Goal: Communication & Community: Answer question/provide support

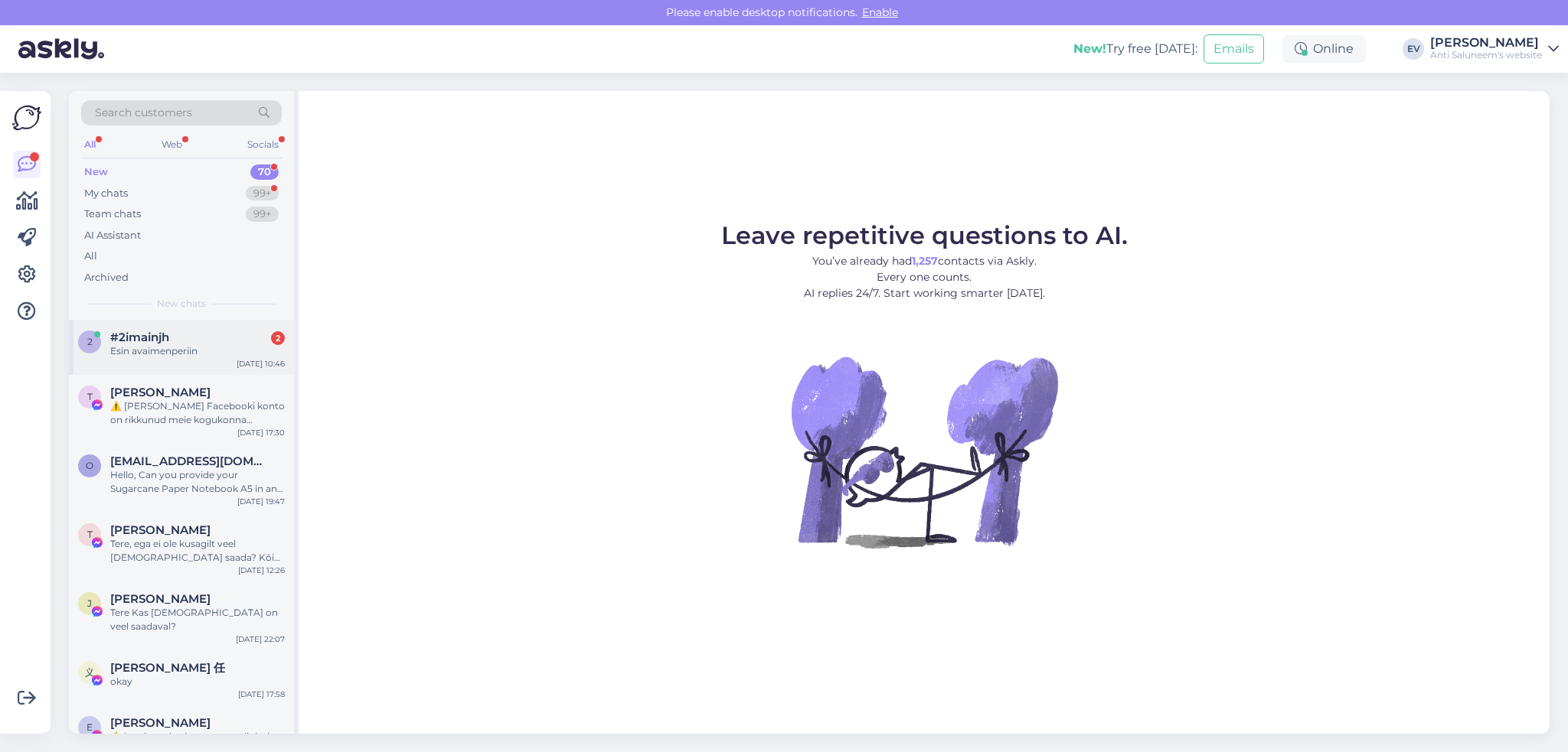
click at [187, 337] on div "#2imainjh 2" at bounding box center [198, 337] width 175 height 14
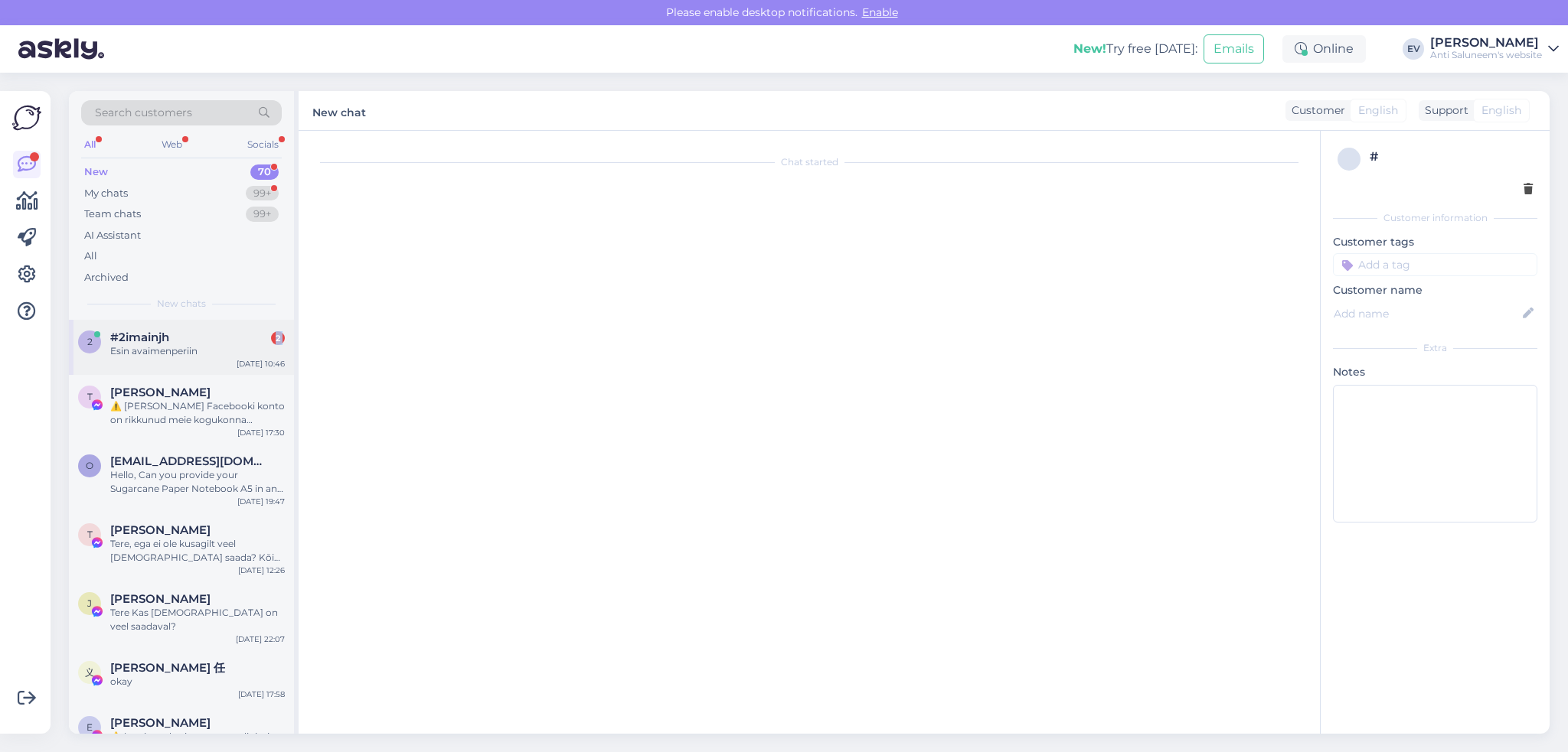
click at [187, 337] on div "#2imainjh 2" at bounding box center [198, 337] width 175 height 14
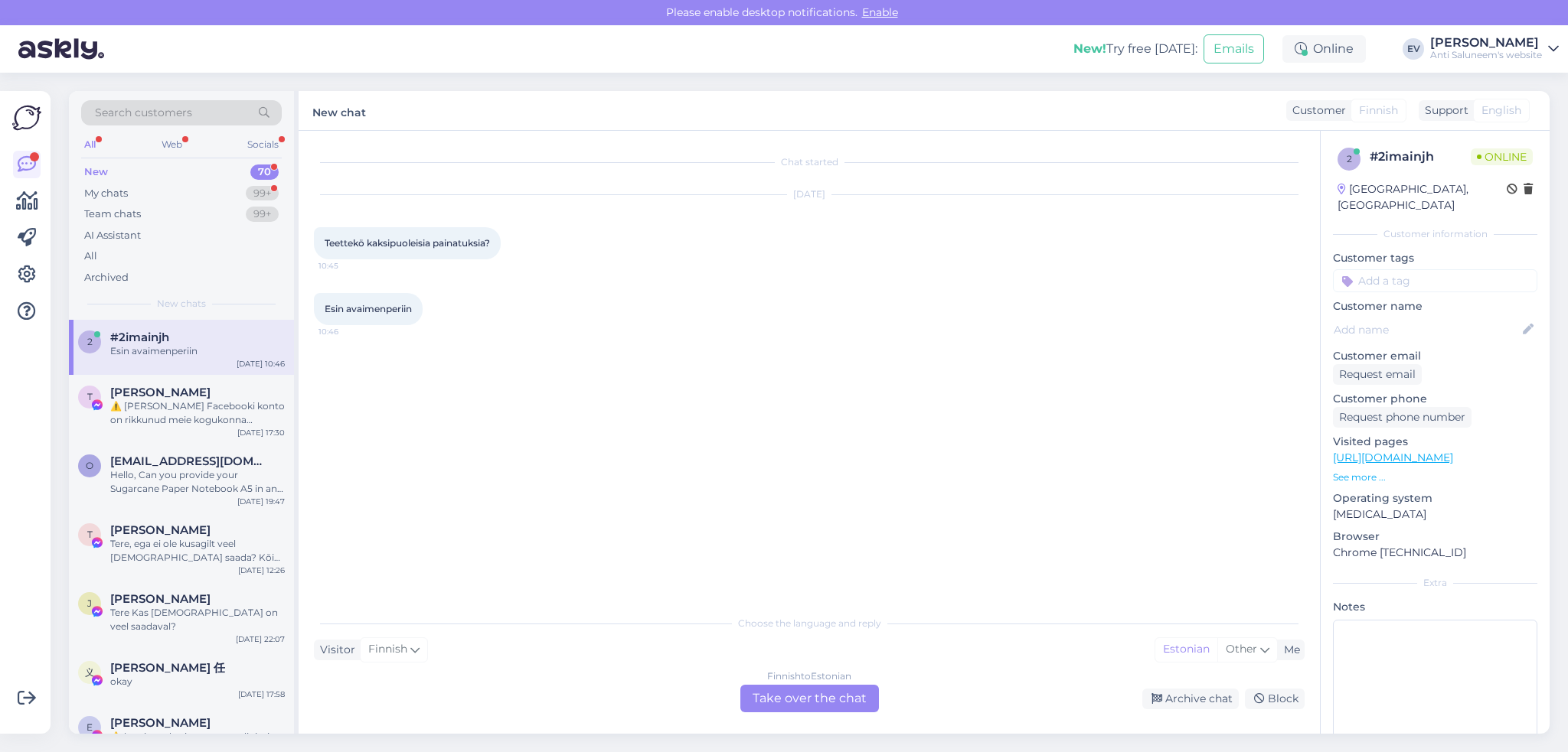
click at [778, 695] on div "Finnish to Estonian Take over the chat" at bounding box center [809, 699] width 139 height 27
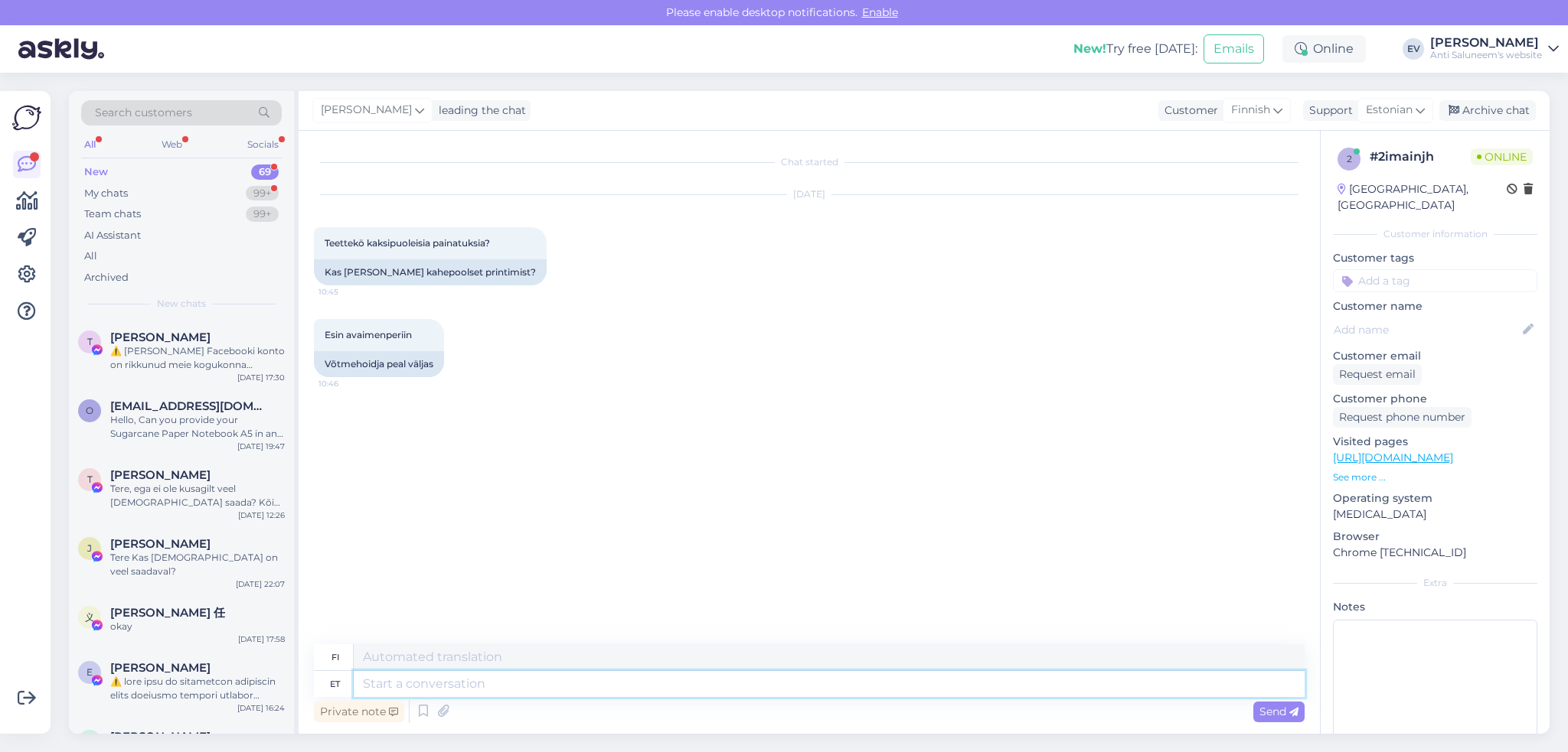
click at [427, 685] on textarea at bounding box center [828, 684] width 951 height 26
type textarea "Tere!"
type textarea "Hei!"
type textarea "Tere! Millisest t"
type textarea "Hei! Mistä?"
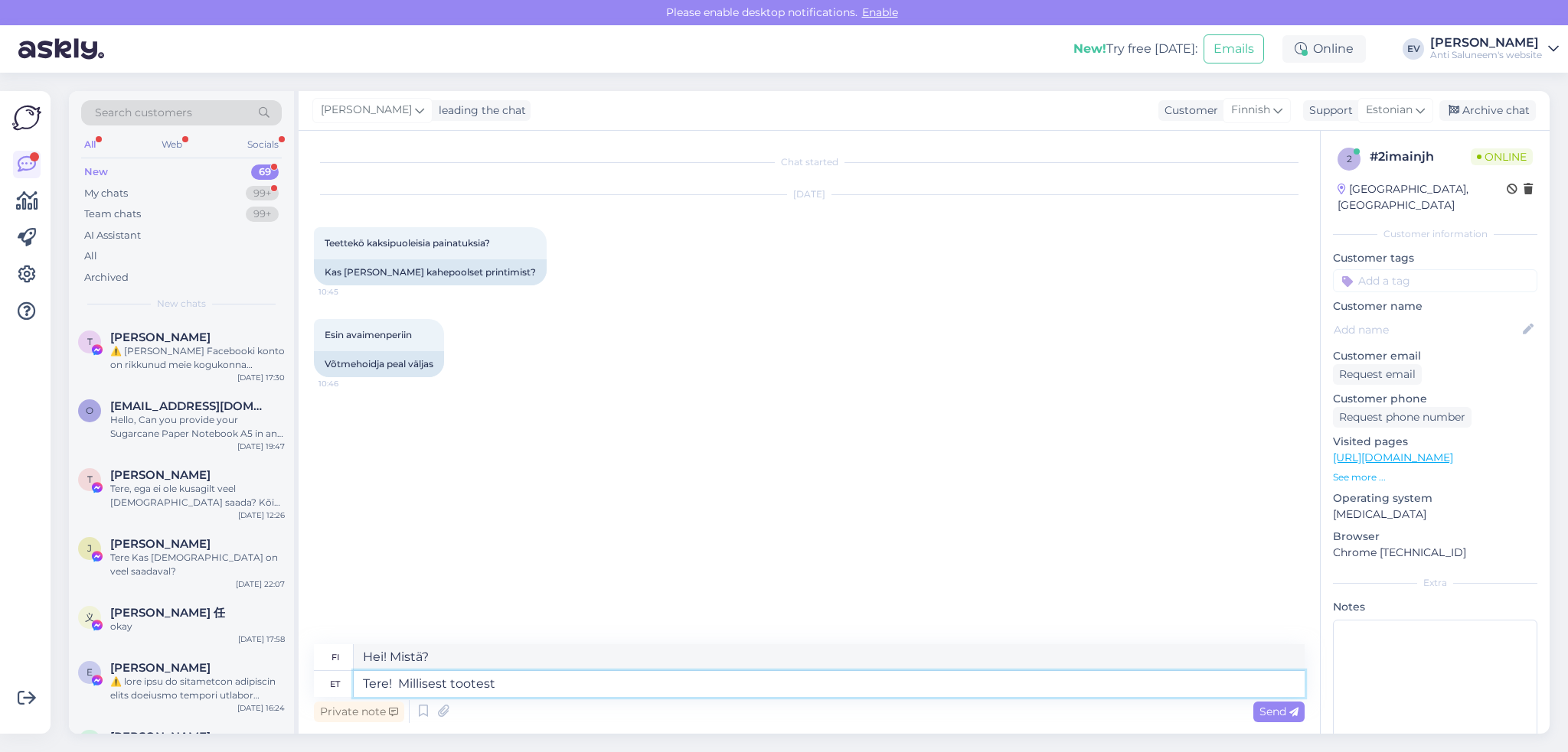
type textarea "Tere! Millisest tootest"
type textarea "Hei! Mikä tuote?"
type textarea "Tere! Millisest tootest käib"
type textarea "Hei! Mistä tuotteesta puhut?"
type textarea "Tere! Millisest tootest käib jut? PAnge p"
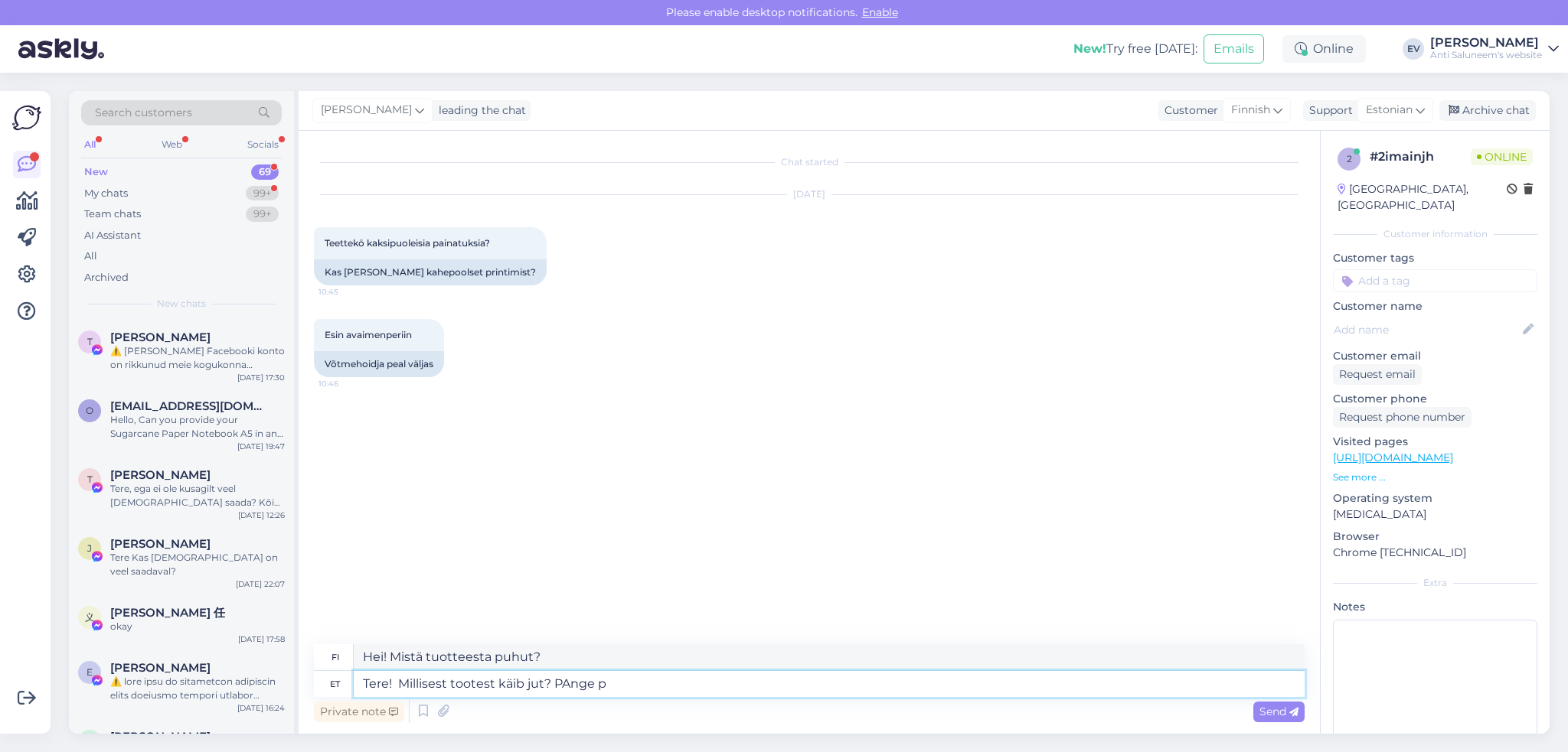
type textarea "Hei! Mistä tuotteesta puhut? [GEOGRAPHIC_DATA]"
type textarea "Tere! Millisest tootest käib jut? PAnge palun sii"
type textarea "Hei! Mistä tuotteesta puhut? Kerrothan minulle."
type textarea "Tere! Millisest tootest käib jut? PAnge palun siia t"
type textarea "Hei! Mistä tuotteesta puhut? Klikkaa tästä"
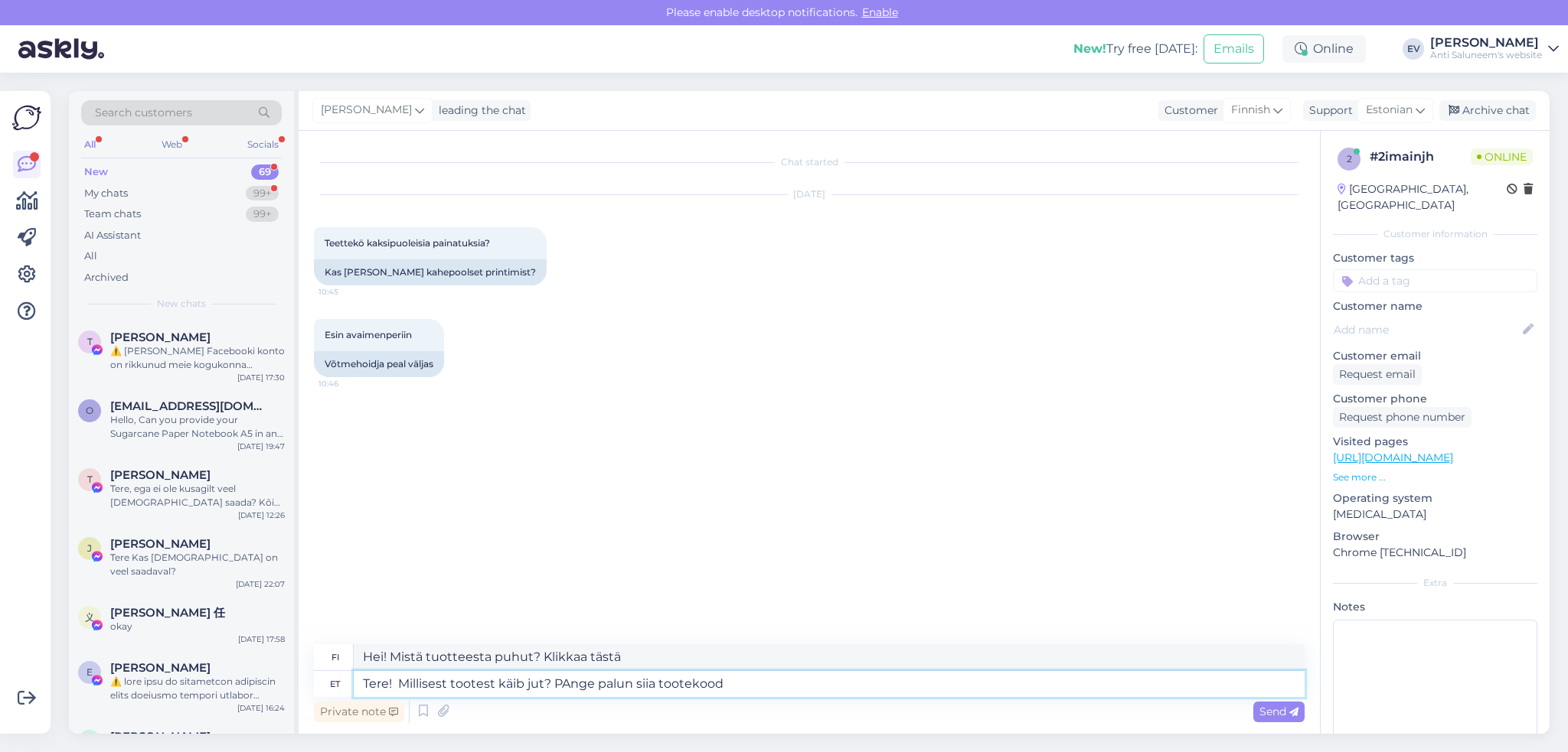
type textarea "Tere! Millisest tootest käib jut? PAnge palun siia tootekood v"
type textarea "Hei! Mistä tuotteesta puhut? Syötä tuotekoodi tähän."
type textarea "Tere! Millisest tootest käib jut? PAnge palun siia tootekood või l"
type textarea "Hei! Mistä tuotteesta puhut? Syötä tuotekoodi [PERSON_NAME]"
type textarea "Tere! Millisest tootest käib jut? PAnge palun siia tootekood või link."
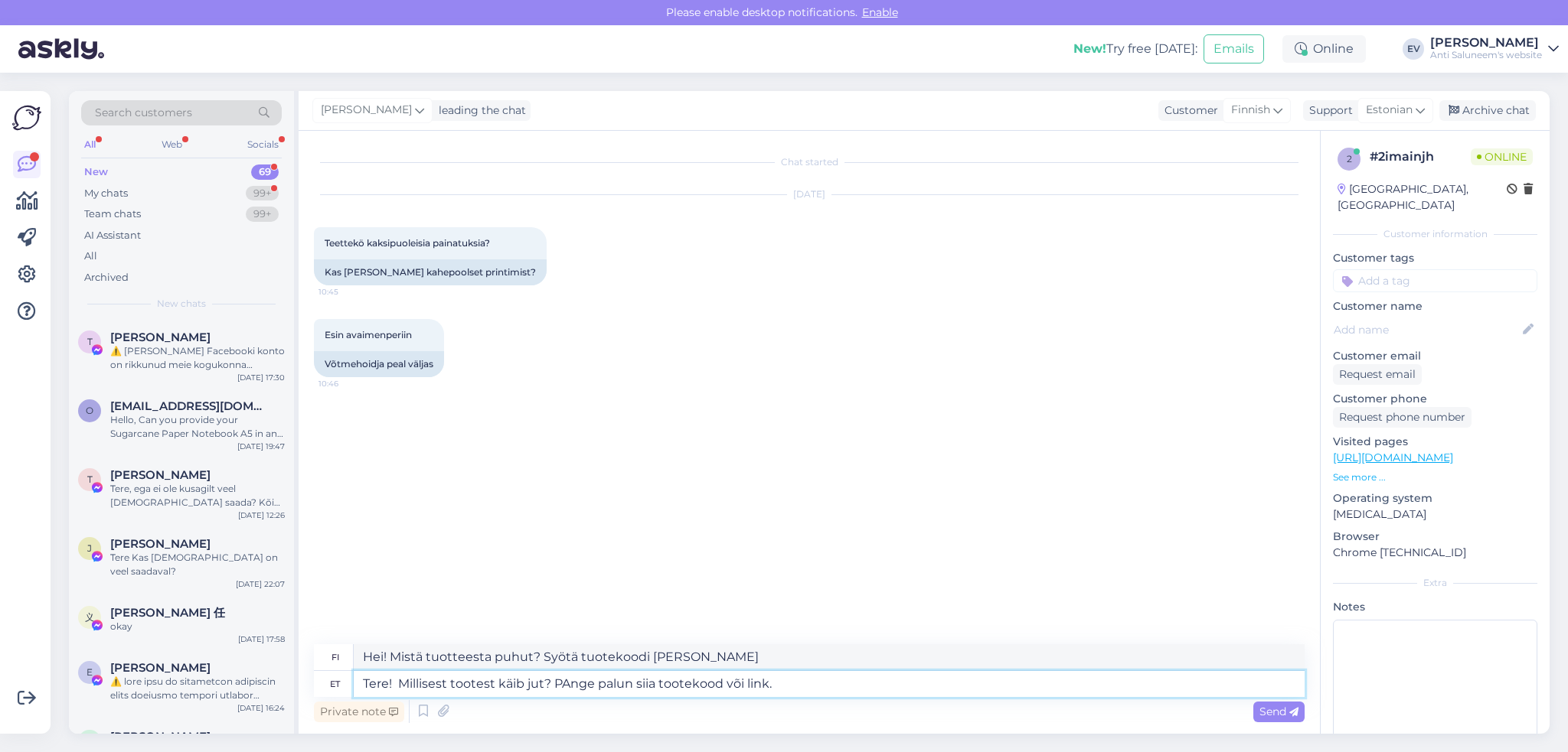
type textarea "Hei! Mistä tuotteesta puhut? Syötä tuotekoodi tai linkki tähän."
type textarea "Tere! Millisest tootest käib jut? PAnge palun siia tootekood või link. Ja a"
type textarea "Hei! Mistä tuotteesta puhut? Syötä tuotekoodi tai linkki tähän. Ja"
type textarea "Tere! Millisest tootest käib jut? PAnge palun siia tootekood või link. Ja andke…"
type textarea "Hei! Mistä tuotteesta puhut? Syötä tuotekoodi tai linkki tähän. Ja [PERSON_NAME]"
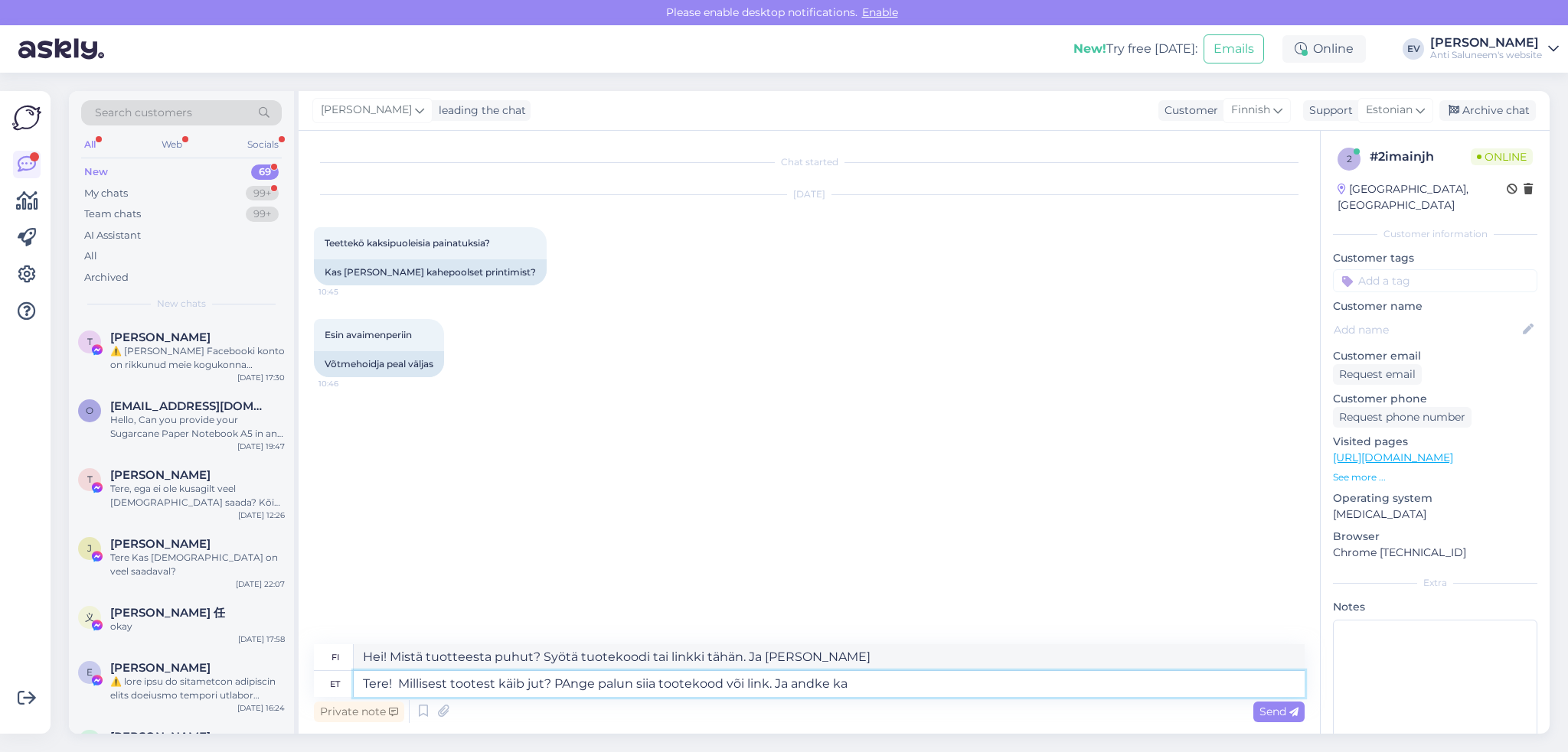
type textarea "Tere! Millisest tootest käib jut? PAnge palun siia tootekood või link. Ja andke…"
type textarea "Hei! Mistä tuotteesta puhut? [PERSON_NAME] tuotekoodi tai linkki tähän. [PERSON…"
type textarea "Tere! Millisest tootest käib jut? PAnge palun siia tootekood või link. Ja andke…"
type textarea "Hei! Mistä tuotteesta puhut? Syötä tuotekoodi tai linkki tähän. Kerro minulle m…"
type textarea "Tere! Millisest tootest käib jut? PAnge palun siia tootekood või link. Ja andke…"
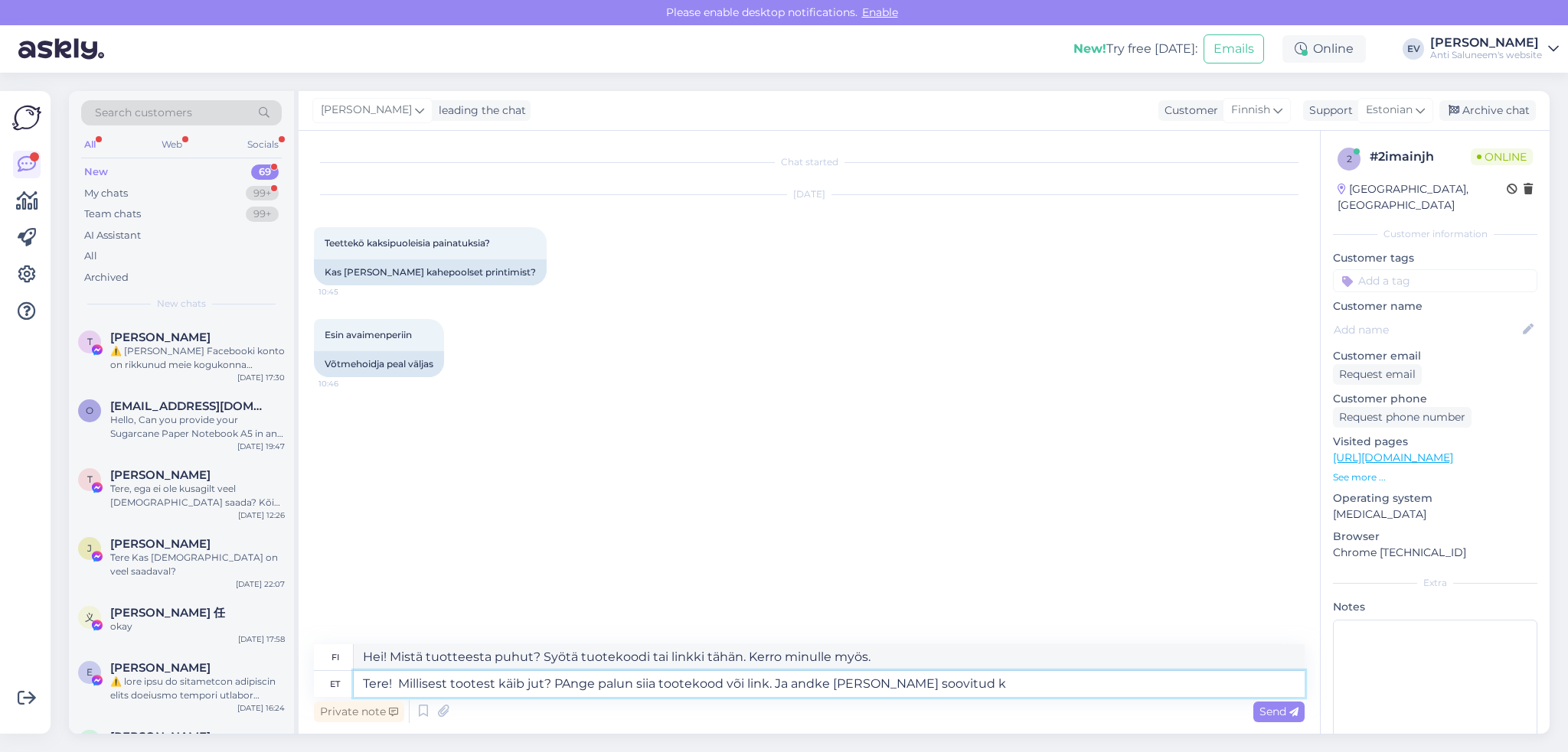
type textarea "Hei! Mistä tuotteesta puhut? Syötä tuotekoodi tai linkki tähän. [PERSON_NAME] m…"
type textarea "Tere! Millisest tootest käib jut? PAnge palun siia tootekood või link. Ja andke…"
type textarea "Hei! Mistä tuotteesta puhut? Syötä tuotekoodi tai linkki tähän. Kerro myös halu…"
type textarea "Tere! Millisest tootest käib jut? PAnge palun siia tootekood või link. Ja andke…"
drag, startPoint x: 1276, startPoint y: 707, endPoint x: 1263, endPoint y: 699, distance: 15.3
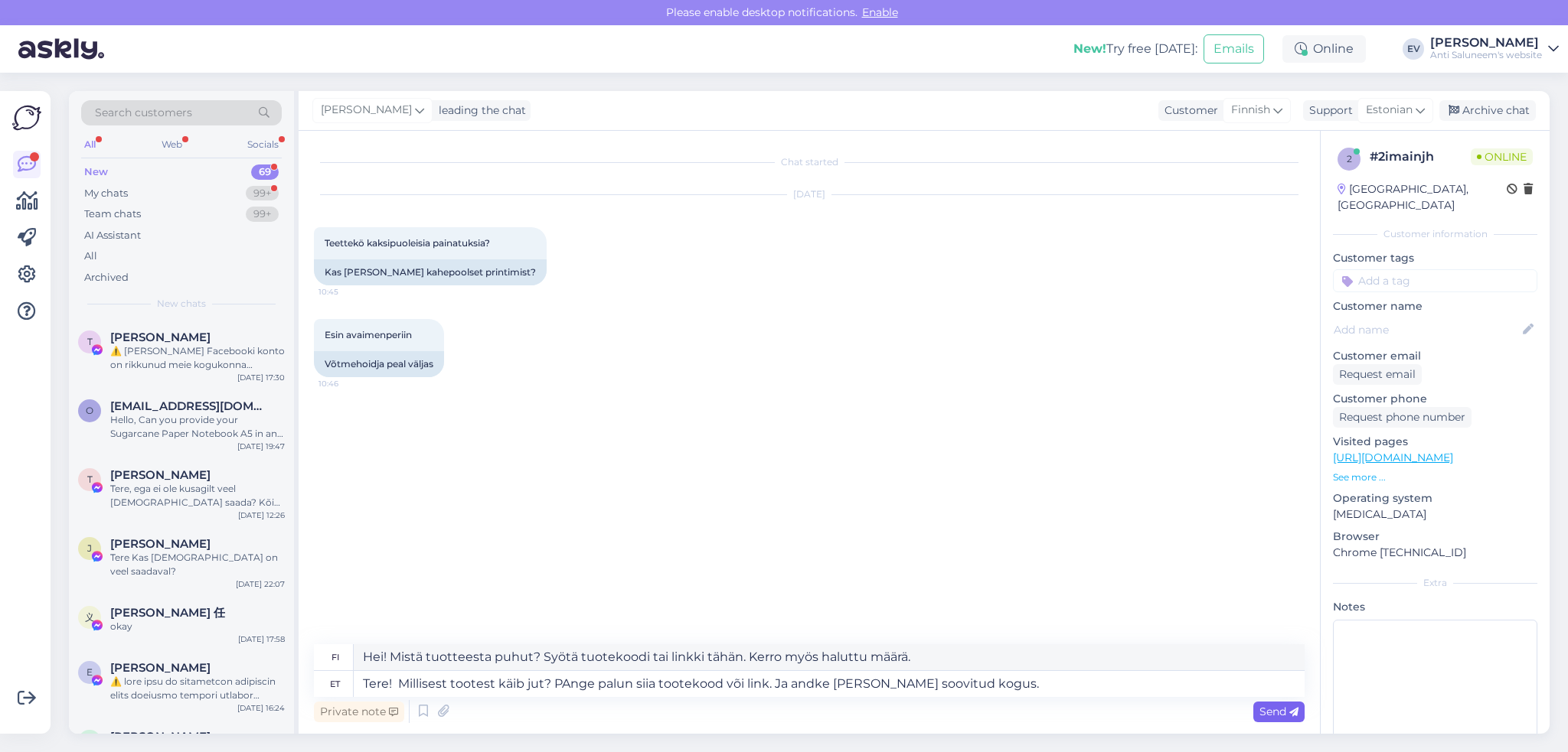
click at [1275, 707] on span "Send" at bounding box center [1278, 711] width 39 height 14
